Goal: Task Accomplishment & Management: Manage account settings

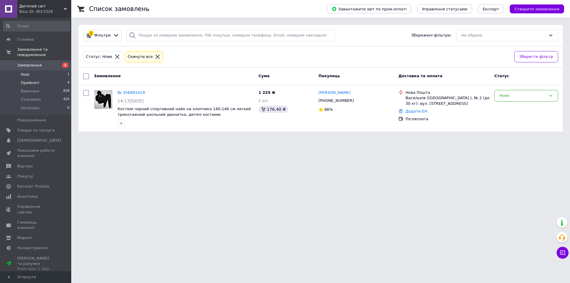
click at [61, 79] on li "Прийняті 4" at bounding box center [36, 83] width 73 height 8
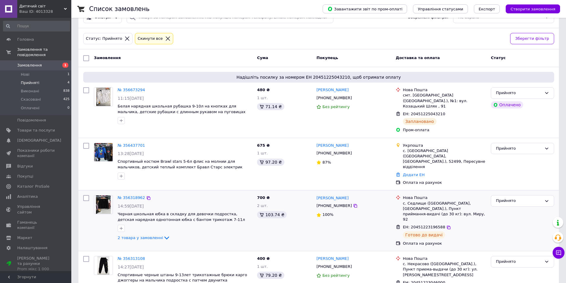
scroll to position [28, 0]
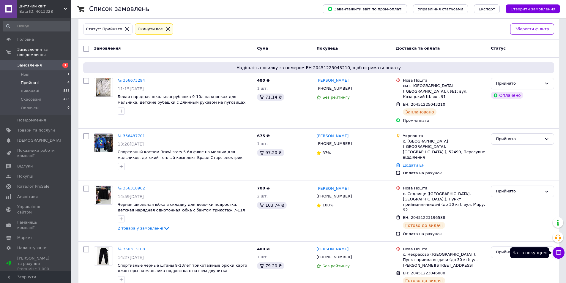
click at [560, 251] on icon at bounding box center [558, 252] width 5 height 5
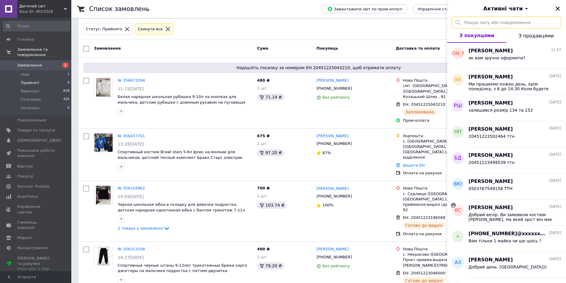
click at [510, 20] on input "text" at bounding box center [506, 23] width 109 height 12
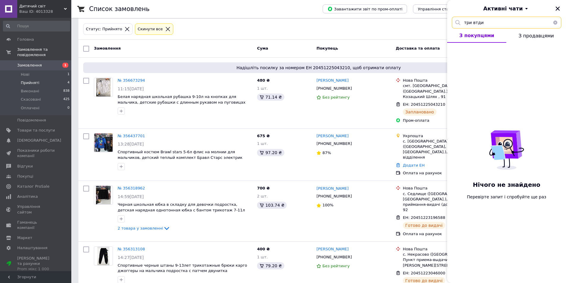
click at [476, 24] on input "три втди" at bounding box center [506, 23] width 109 height 12
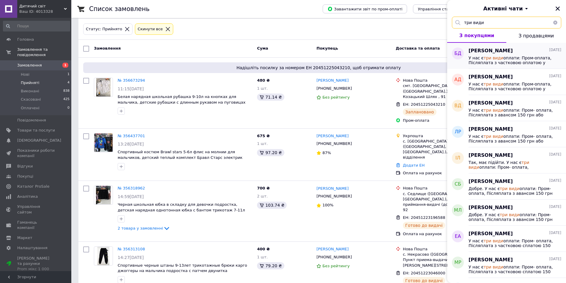
type input "три види"
click at [478, 57] on span "У нас є три види оплати: Пром-оплата, Післяплата з частковою оплатою у" at bounding box center [510, 61] width 84 height 10
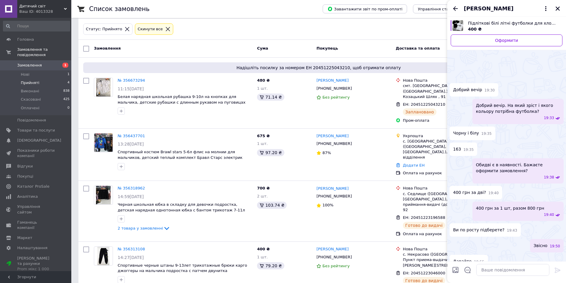
scroll to position [117, 0]
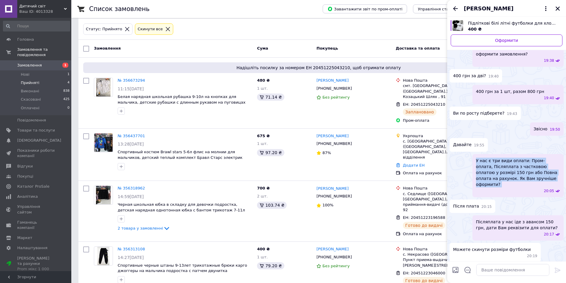
drag, startPoint x: 476, startPoint y: 153, endPoint x: 533, endPoint y: 176, distance: 61.7
click at [533, 176] on div "У нас є три види оплати: Пром-оплата, Післяплата з частковою оплатою у розмірі …" at bounding box center [517, 175] width 91 height 43
copy span "У нас є три види оплати: Пром-оплата, Післяплата з частковою оплатою у розмірі …"
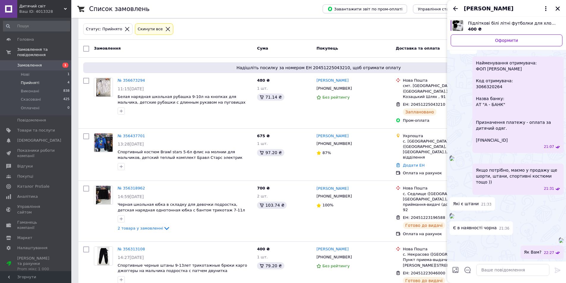
scroll to position [685, 0]
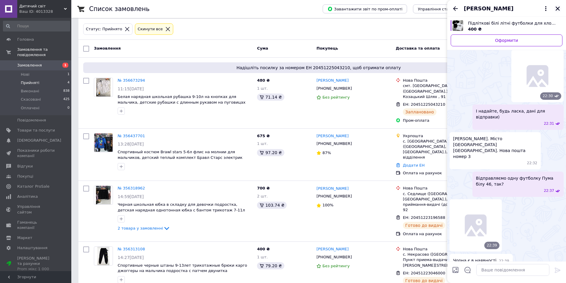
click at [558, 8] on icon "Закрити" at bounding box center [557, 9] width 4 height 4
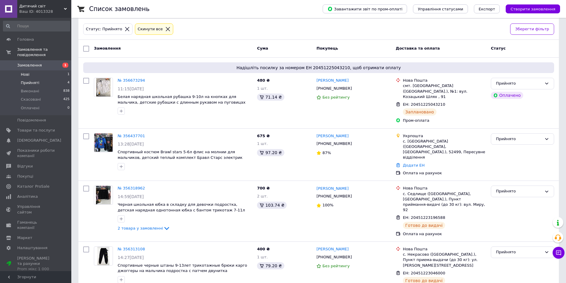
click at [31, 70] on li "Нові 1" at bounding box center [36, 74] width 73 height 8
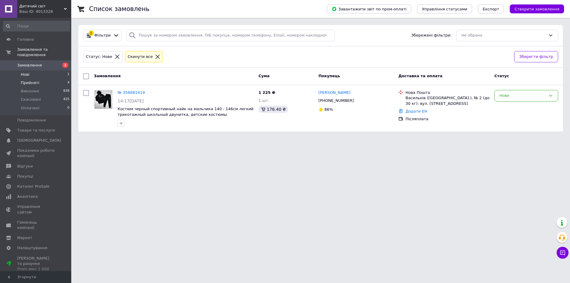
click at [56, 79] on li "Прийняті 4" at bounding box center [36, 83] width 73 height 8
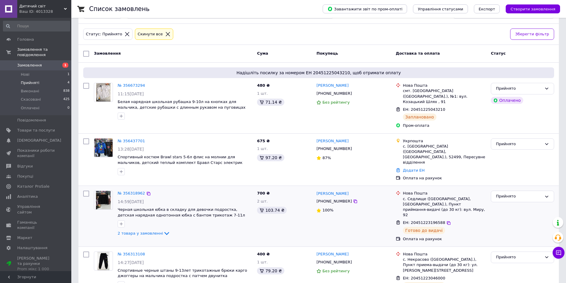
scroll to position [28, 0]
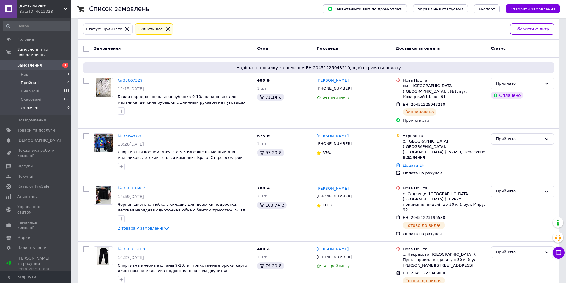
click at [27, 105] on span "Оплачені" at bounding box center [30, 107] width 19 height 5
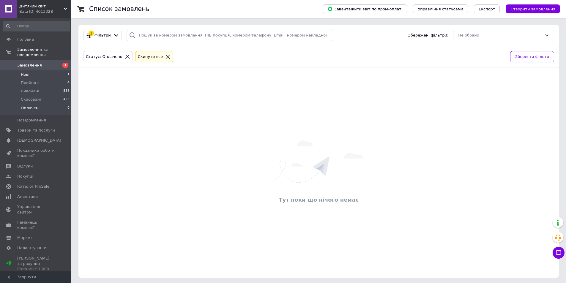
click at [51, 70] on li "Нові 1" at bounding box center [36, 74] width 73 height 8
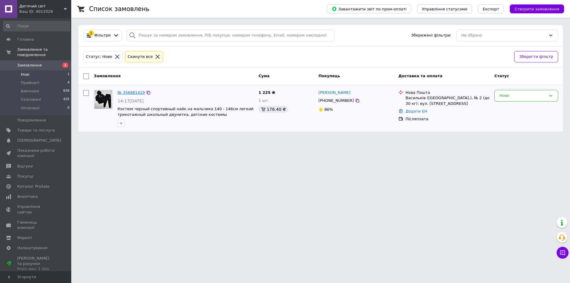
click at [134, 93] on link "№ 356881419" at bounding box center [131, 92] width 27 height 4
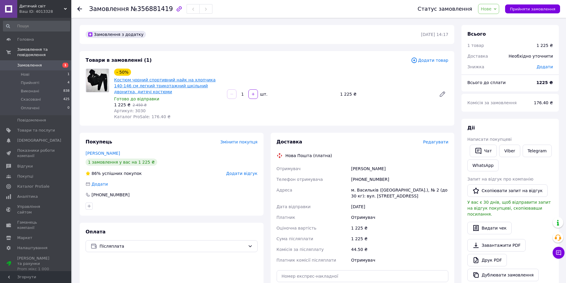
click at [193, 83] on link "Костюм чорний спортивний найк на хлопчика 140-146 см легкий трикотажний шкільни…" at bounding box center [165, 86] width 102 height 17
click at [55, 70] on li "Нові 1" at bounding box center [36, 74] width 73 height 8
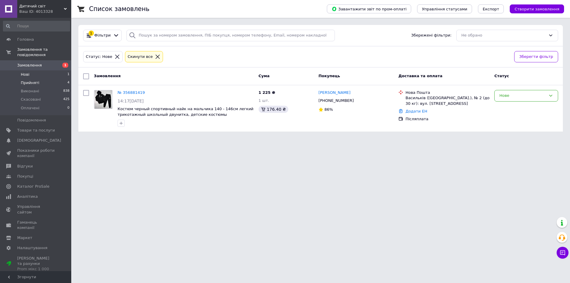
click at [24, 80] on span "Прийняті" at bounding box center [30, 82] width 18 height 5
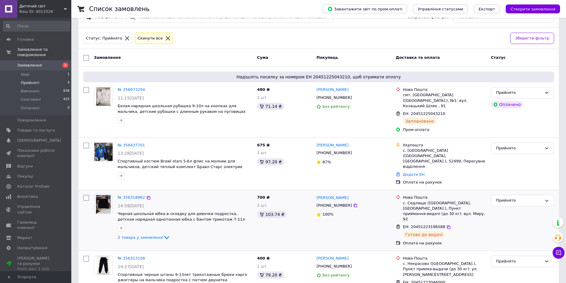
scroll to position [28, 0]
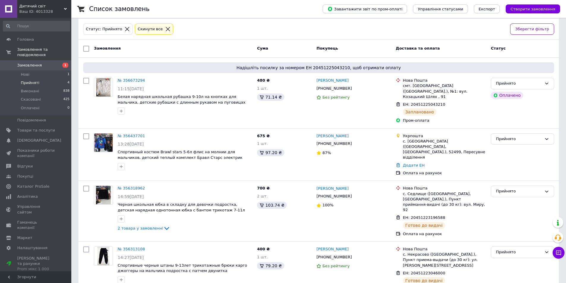
click at [39, 79] on li "Прийняті 4" at bounding box center [36, 83] width 73 height 8
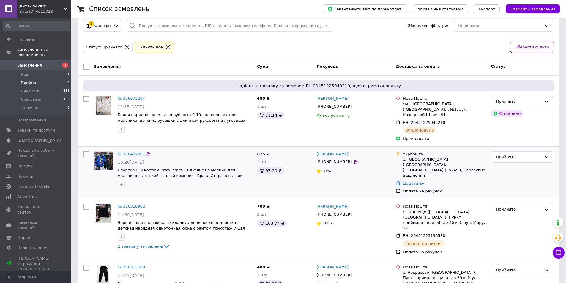
scroll to position [0, 0]
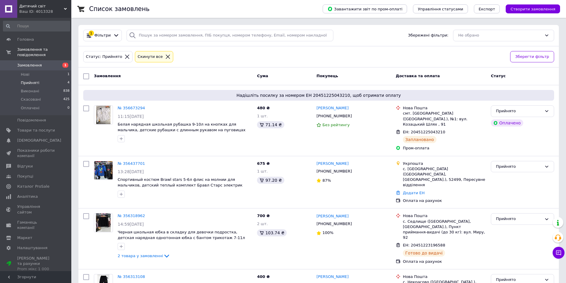
click at [56, 65] on link "Замовлення 1" at bounding box center [36, 65] width 73 height 10
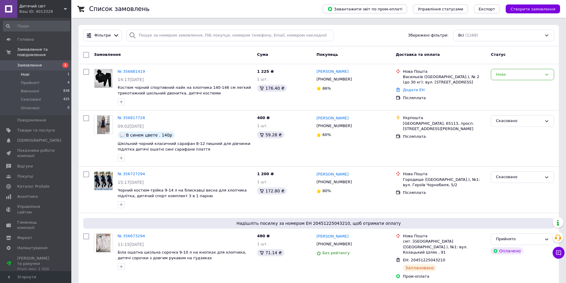
click at [37, 70] on li "Нові 1" at bounding box center [36, 74] width 73 height 8
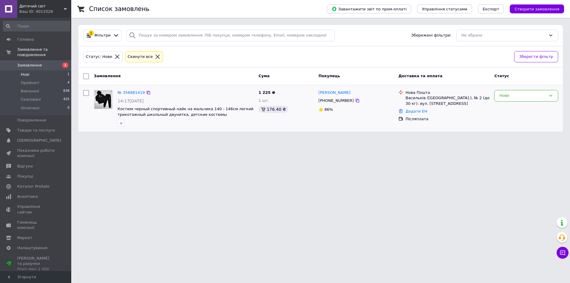
click at [172, 87] on div "№ 356881419 14:17[DATE] Костюм черный спортивный найк на мальчика 140 - 146см л…" at bounding box center [320, 108] width 485 height 46
click at [355, 99] on icon at bounding box center [357, 100] width 5 height 5
click at [124, 96] on div "№ 356881419 14:17[DATE] Костюм черный спортивный найк на мальчика 140 - 146см л…" at bounding box center [185, 109] width 141 height 42
click at [125, 95] on div "№ 356881419" at bounding box center [131, 92] width 29 height 7
click at [127, 94] on link "№ 356881419" at bounding box center [131, 92] width 27 height 4
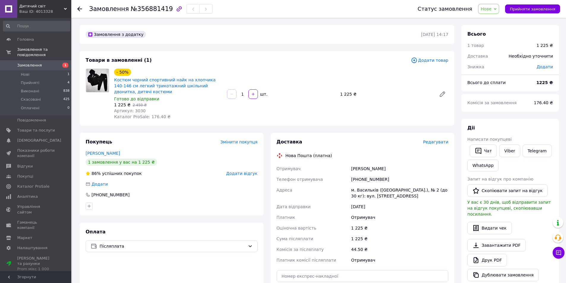
click at [181, 124] on div "Товари в замовленні (1) Додати товар - 50% Костюм чорний спортивний найк на хло…" at bounding box center [267, 88] width 374 height 75
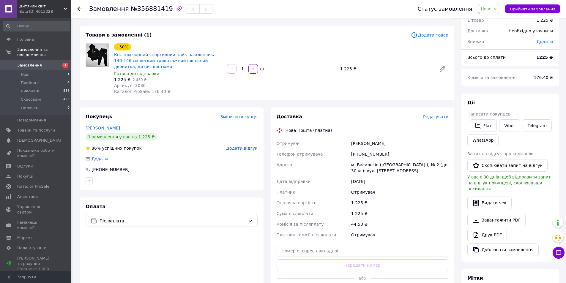
scroll to position [59, 0]
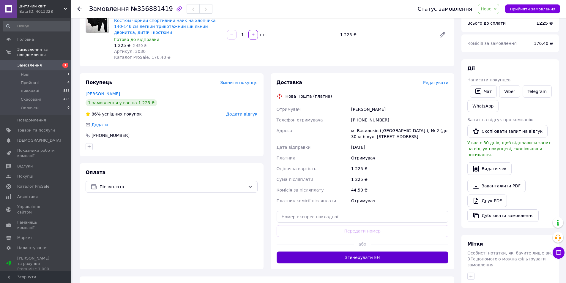
click at [378, 257] on button "Згенерувати ЕН" at bounding box center [362, 258] width 172 height 12
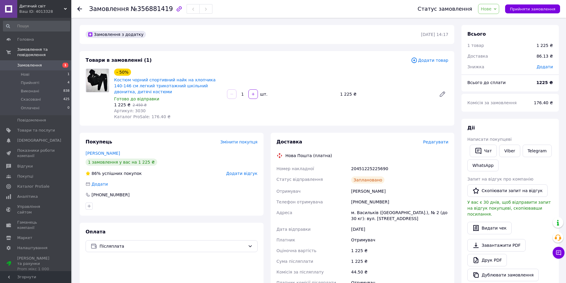
scroll to position [30, 0]
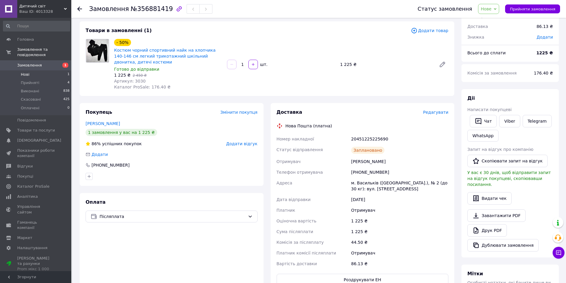
click at [49, 70] on li "Нові 1" at bounding box center [36, 74] width 73 height 8
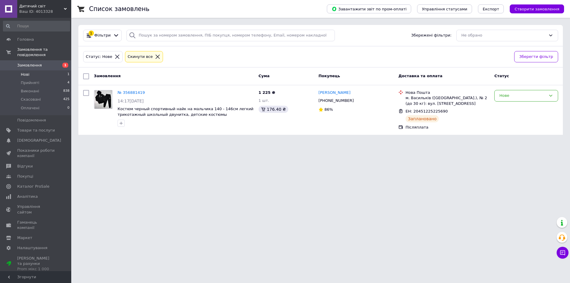
click at [52, 70] on li "Нові 1" at bounding box center [36, 74] width 73 height 8
click at [51, 79] on li "Прийняті 4" at bounding box center [36, 83] width 73 height 8
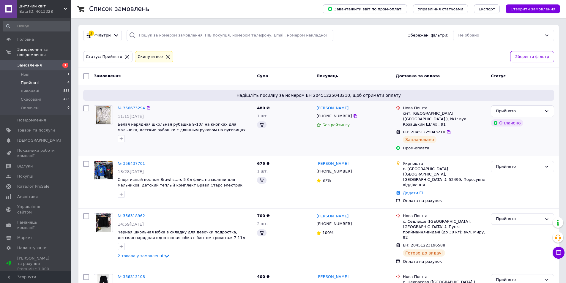
scroll to position [28, 0]
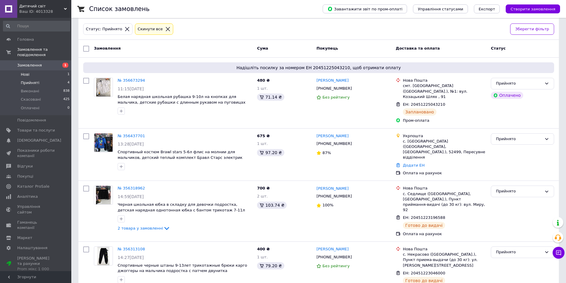
click at [53, 70] on li "Нові 1" at bounding box center [36, 74] width 73 height 8
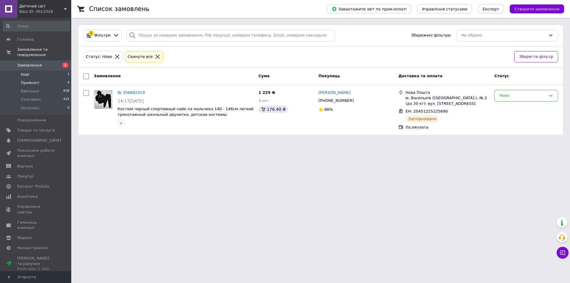
click at [53, 79] on li "Прийняті 4" at bounding box center [36, 83] width 73 height 8
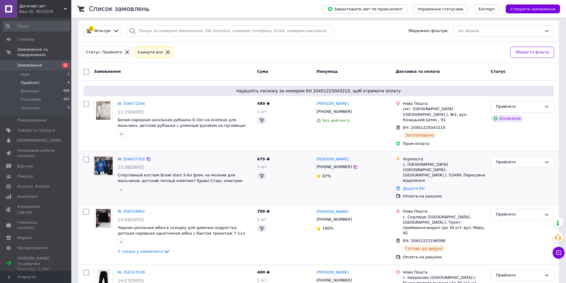
scroll to position [12, 0]
